Goal: Task Accomplishment & Management: Manage account settings

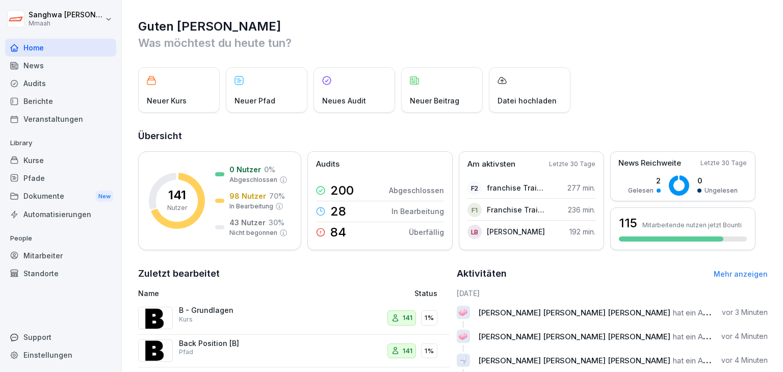
click at [55, 180] on div "Pfade" at bounding box center [60, 178] width 111 height 18
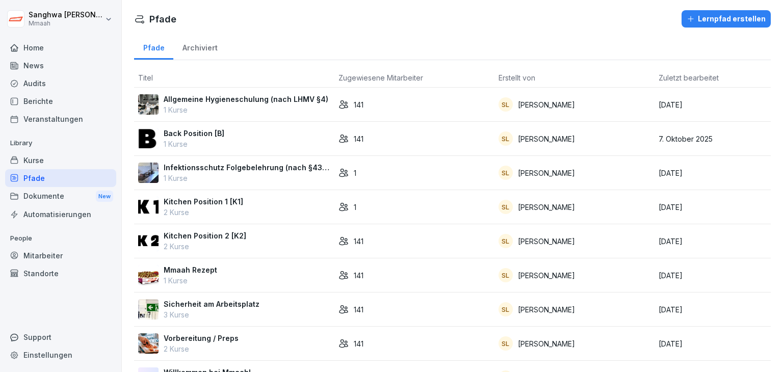
click at [238, 278] on div "Mmaah Rezept 1 Kurse" at bounding box center [234, 275] width 192 height 21
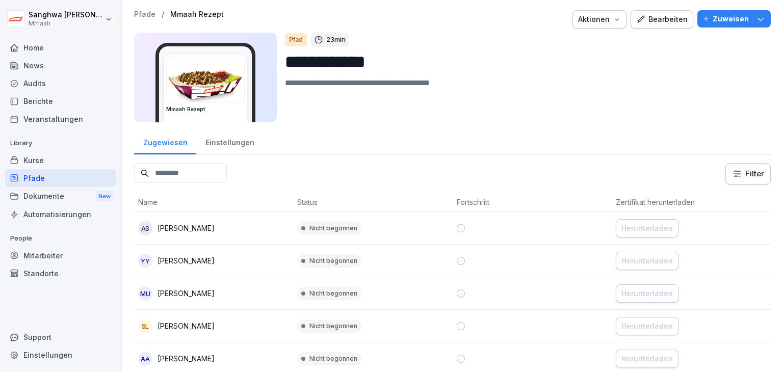
click at [615, 22] on icon "button" at bounding box center [617, 19] width 8 height 8
click at [29, 178] on html "**********" at bounding box center [391, 186] width 783 height 372
click at [43, 161] on div "Kurse" at bounding box center [60, 160] width 111 height 18
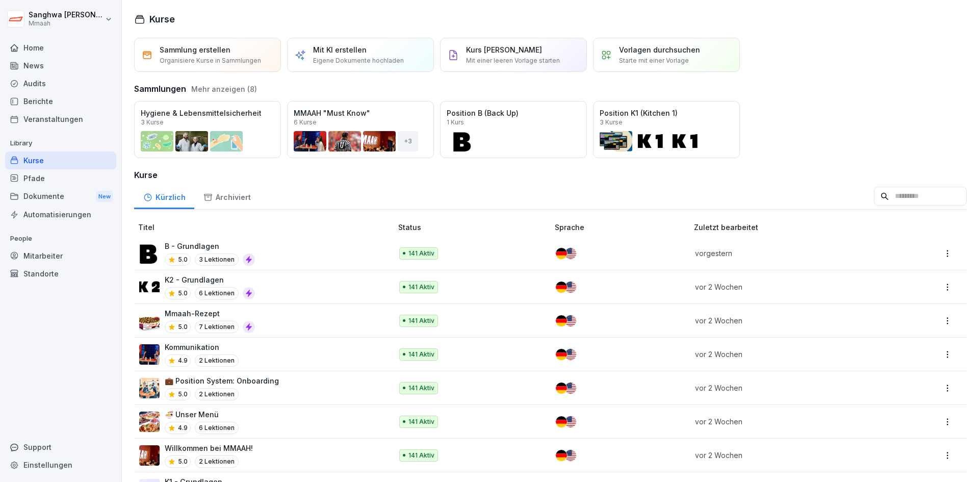
click at [282, 288] on div "K2 - Grundlagen 5.0 6 Lektionen" at bounding box center [260, 286] width 243 height 25
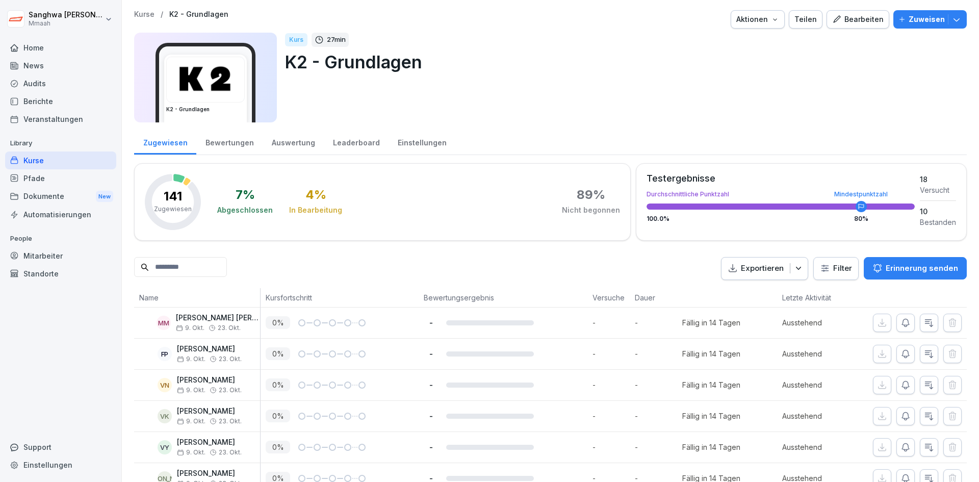
click at [752, 20] on div "Aktionen" at bounding box center [757, 19] width 43 height 11
click at [869, 22] on div "Bearbeiten" at bounding box center [858, 19] width 52 height 11
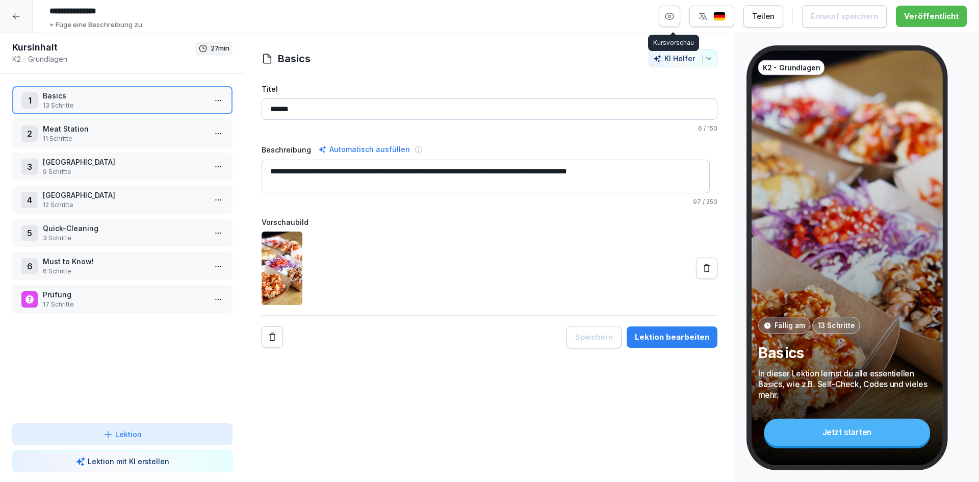
click at [674, 17] on icon "button" at bounding box center [670, 16] width 10 height 10
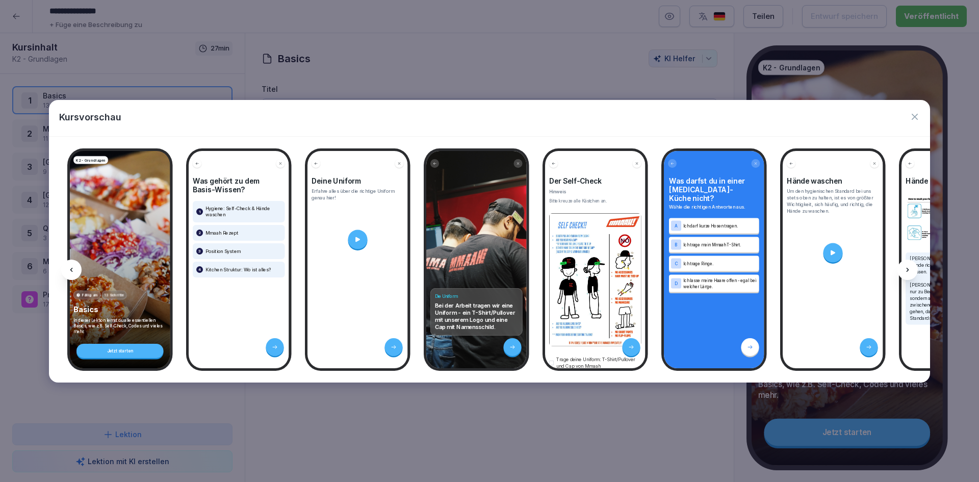
click at [524, 424] on div at bounding box center [489, 241] width 979 height 482
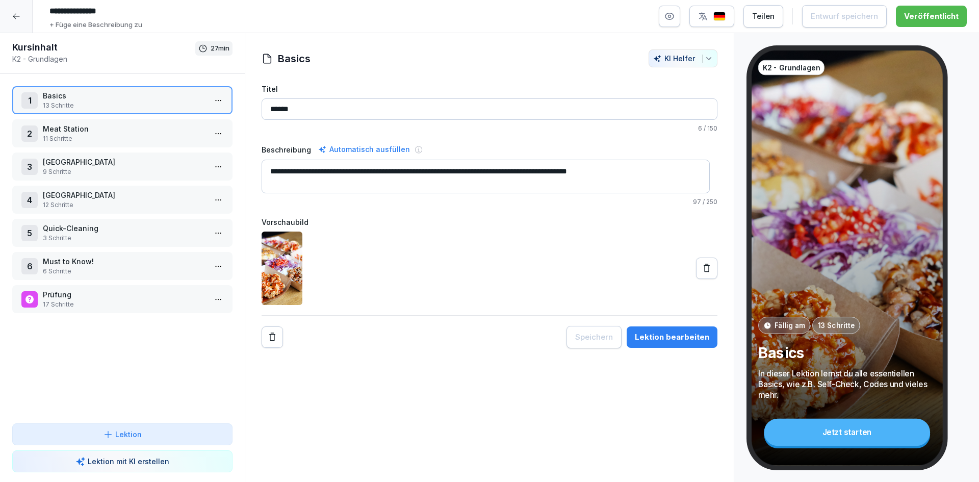
click at [28, 22] on div at bounding box center [16, 16] width 33 height 33
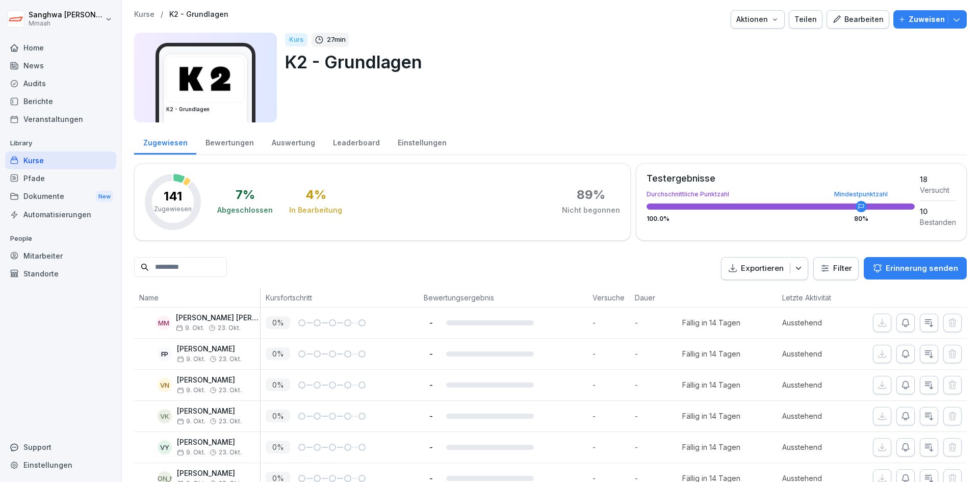
click at [66, 98] on div "Berichte" at bounding box center [60, 101] width 111 height 18
